Goal: Obtain resource: Download file/media

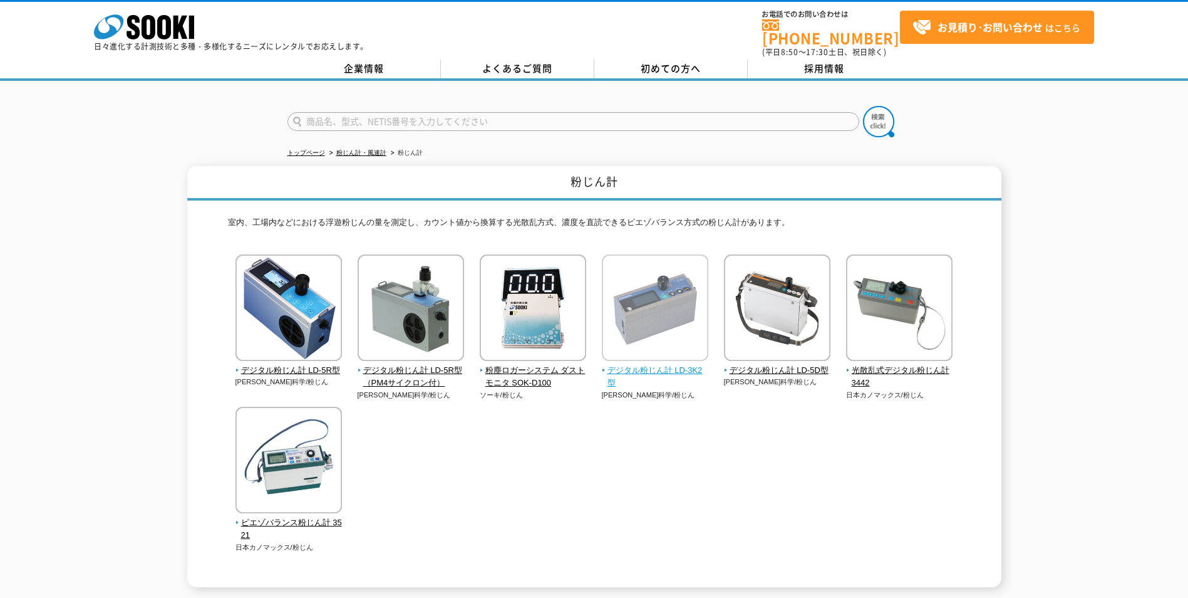
click at [640, 356] on img at bounding box center [655, 309] width 106 height 110
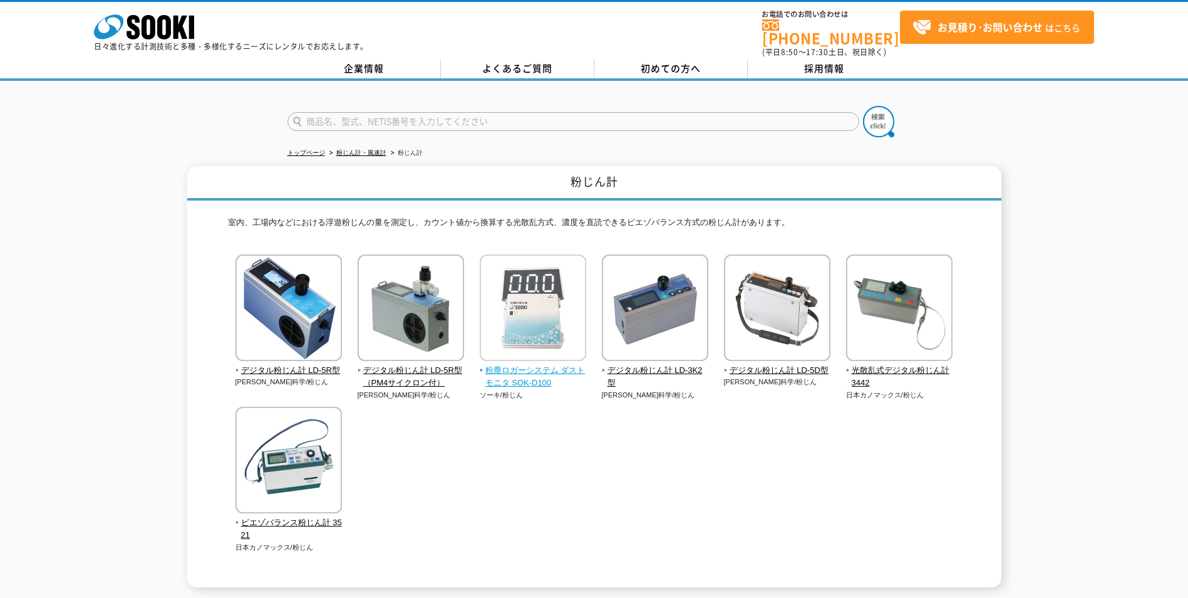
click at [507, 364] on span "粉塵ロガーシステム ダストモニタ SOK-D100" at bounding box center [533, 377] width 107 height 26
click at [540, 375] on span "粉塵ロガーシステム ダストモニタ SOK-D100" at bounding box center [533, 377] width 107 height 26
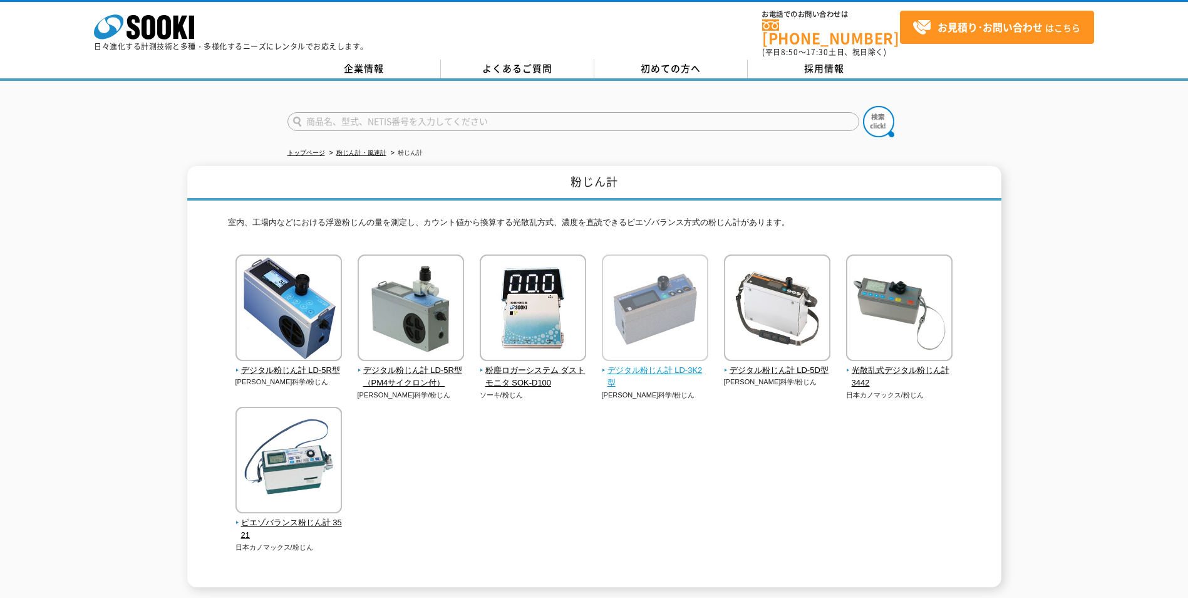
click at [634, 328] on img at bounding box center [655, 309] width 106 height 110
click at [655, 318] on img at bounding box center [655, 309] width 106 height 110
click at [657, 340] on img at bounding box center [655, 309] width 106 height 110
click at [657, 352] on img at bounding box center [655, 309] width 106 height 110
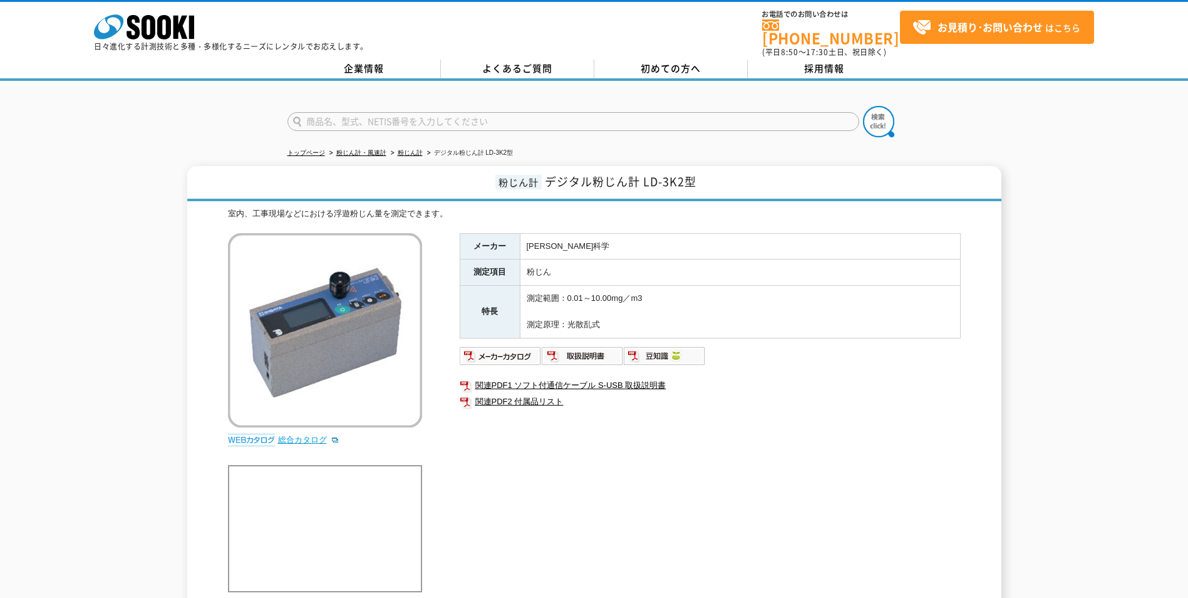
click at [316, 435] on link "総合カタログ" at bounding box center [308, 439] width 61 height 9
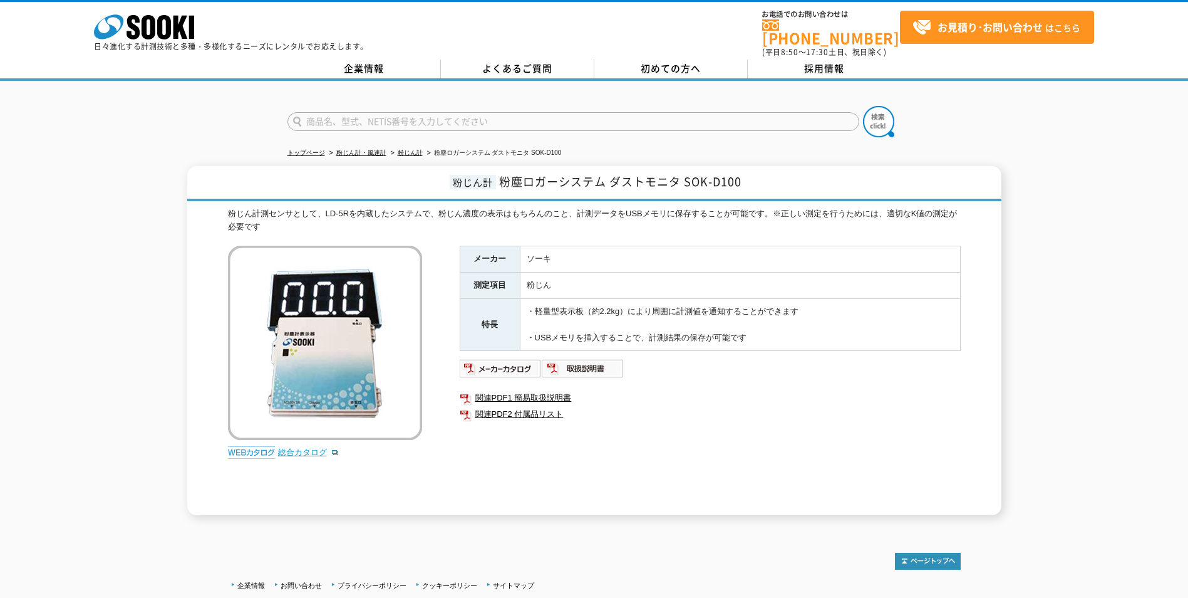
click at [317, 447] on link "総合カタログ" at bounding box center [308, 451] width 61 height 9
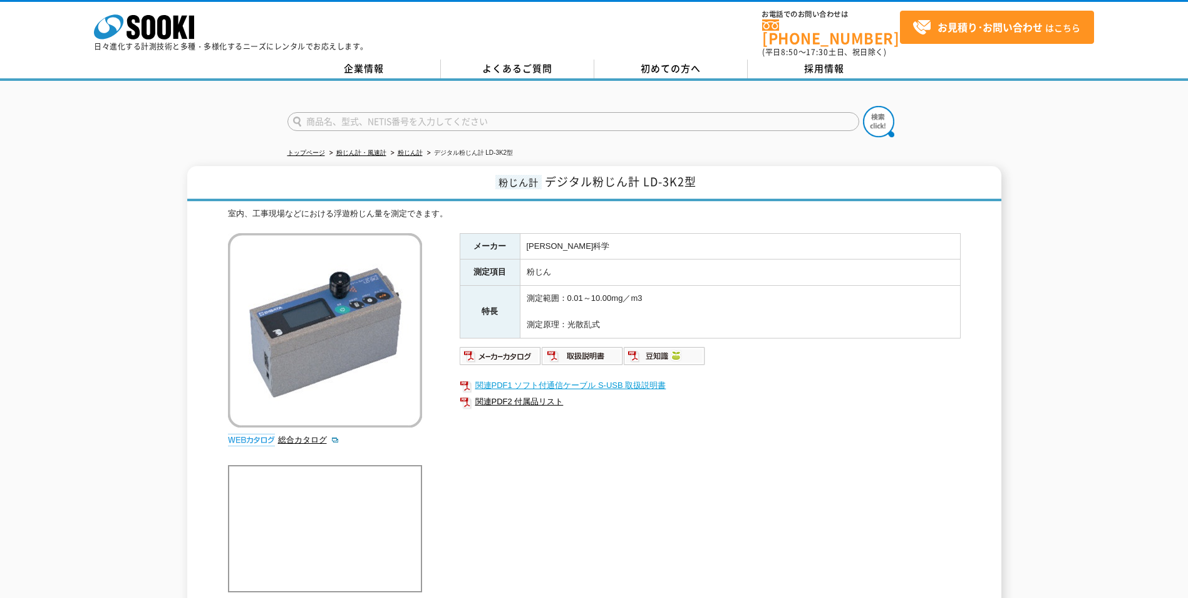
click at [530, 377] on link "関連PDF1 ソフト付通信ケーブル S-USB 取扱説明書" at bounding box center [710, 385] width 501 height 16
